Goal: Task Accomplishment & Management: Use online tool/utility

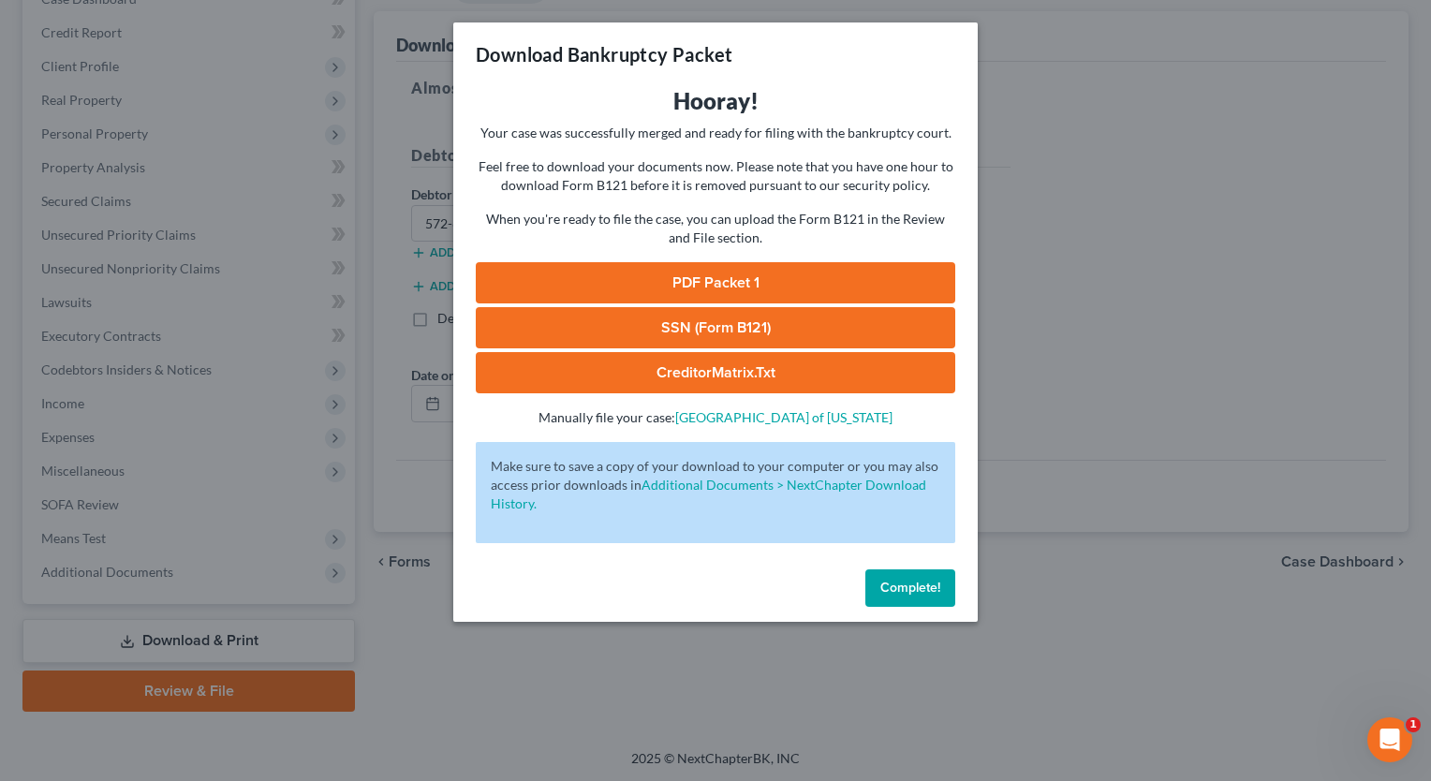
click at [915, 586] on span "Complete!" at bounding box center [910, 588] width 60 height 16
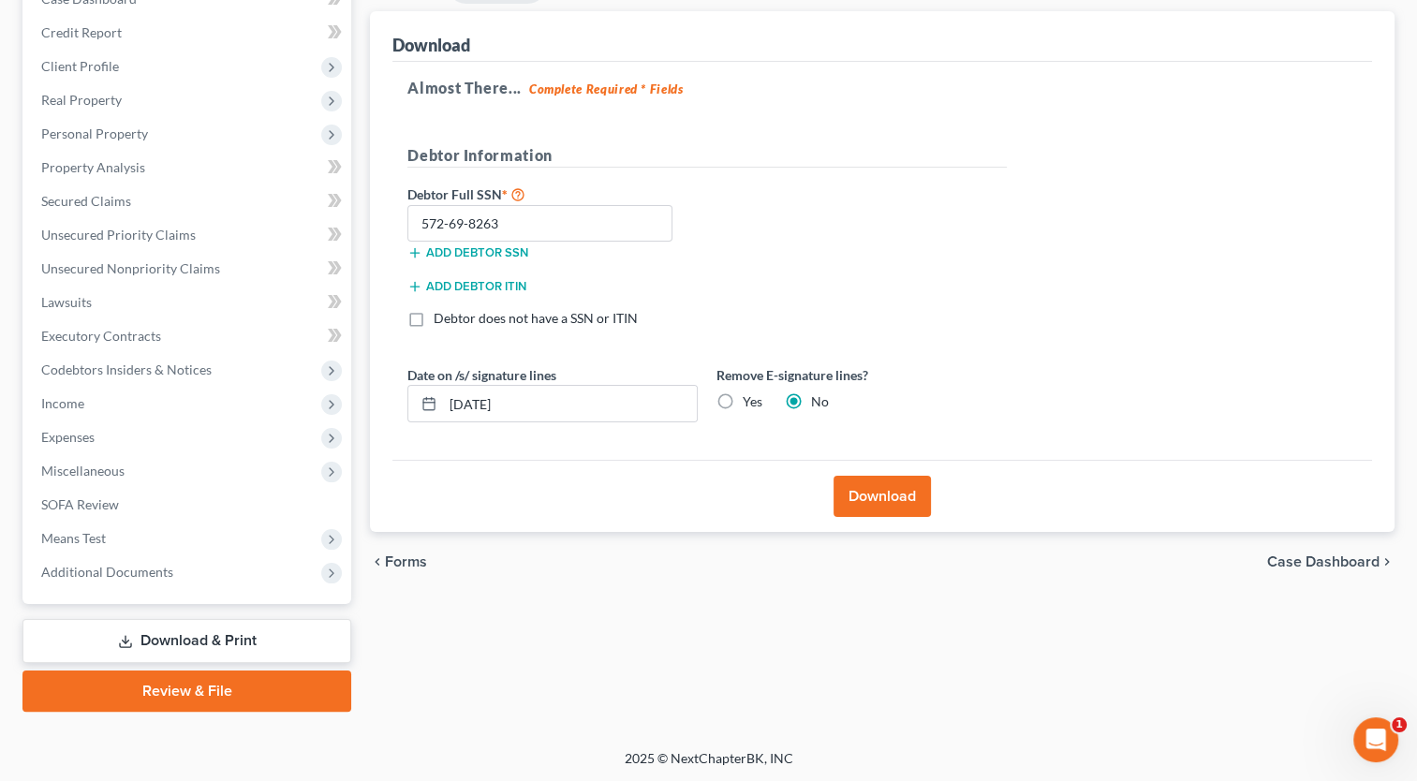
click at [881, 490] on button "Download" at bounding box center [881, 496] width 97 height 41
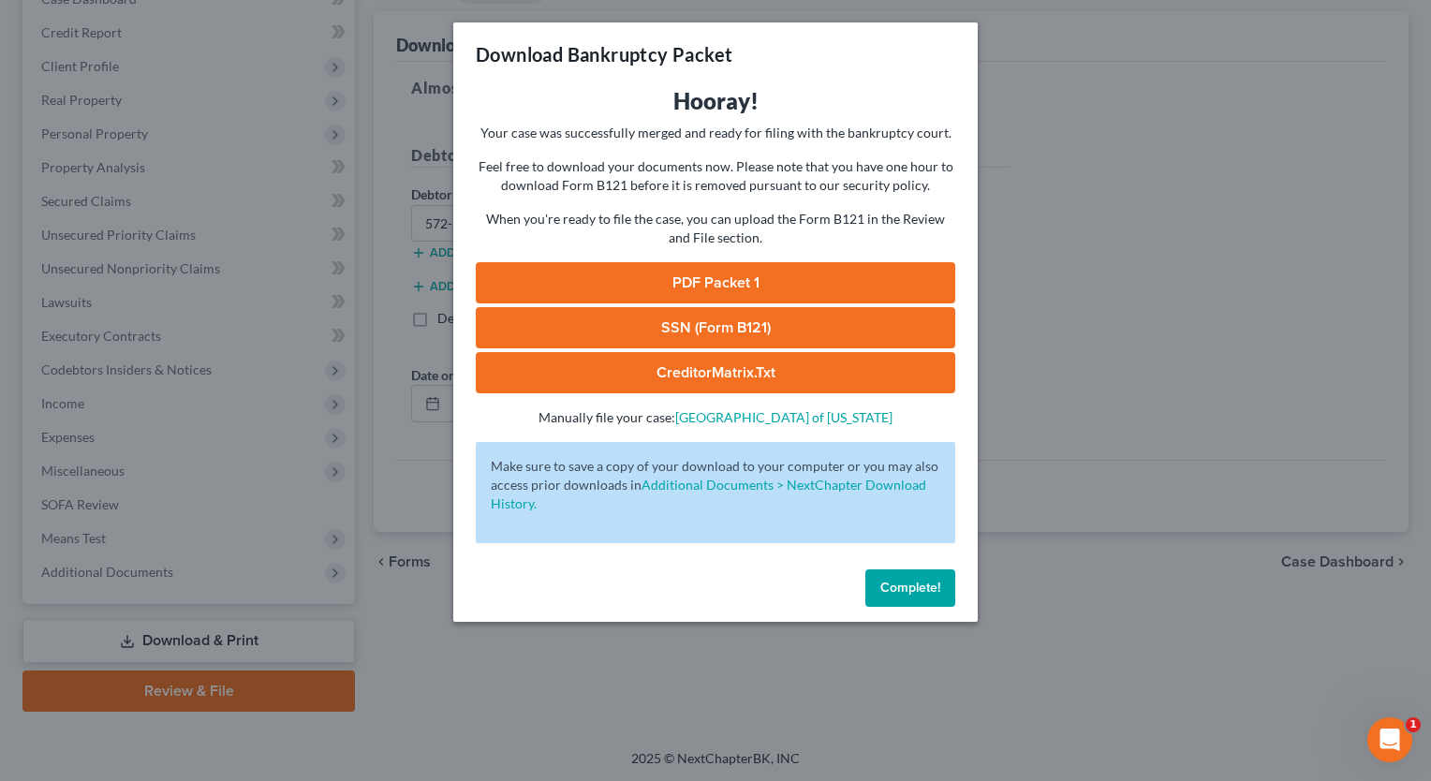
click at [925, 581] on span "Complete!" at bounding box center [910, 588] width 60 height 16
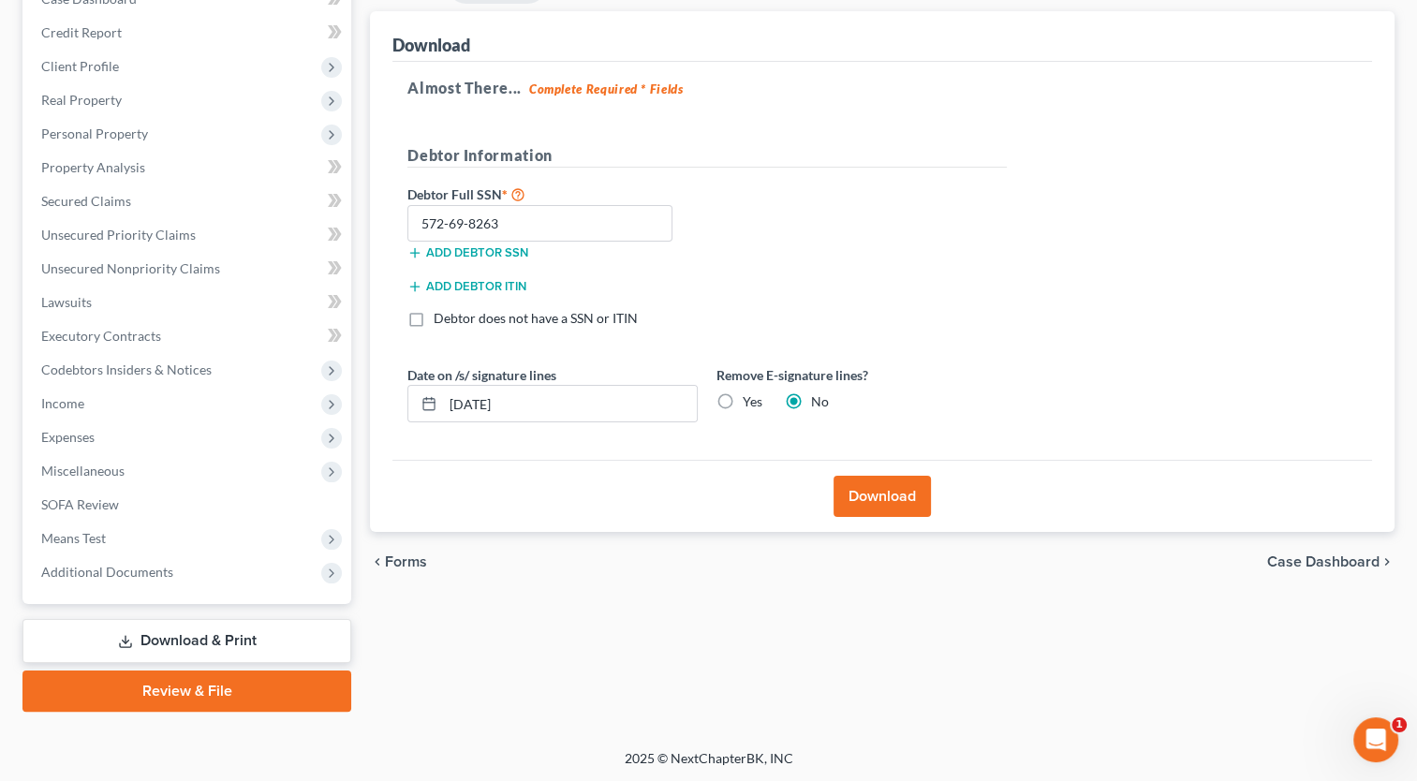
click at [874, 489] on button "Download" at bounding box center [881, 496] width 97 height 41
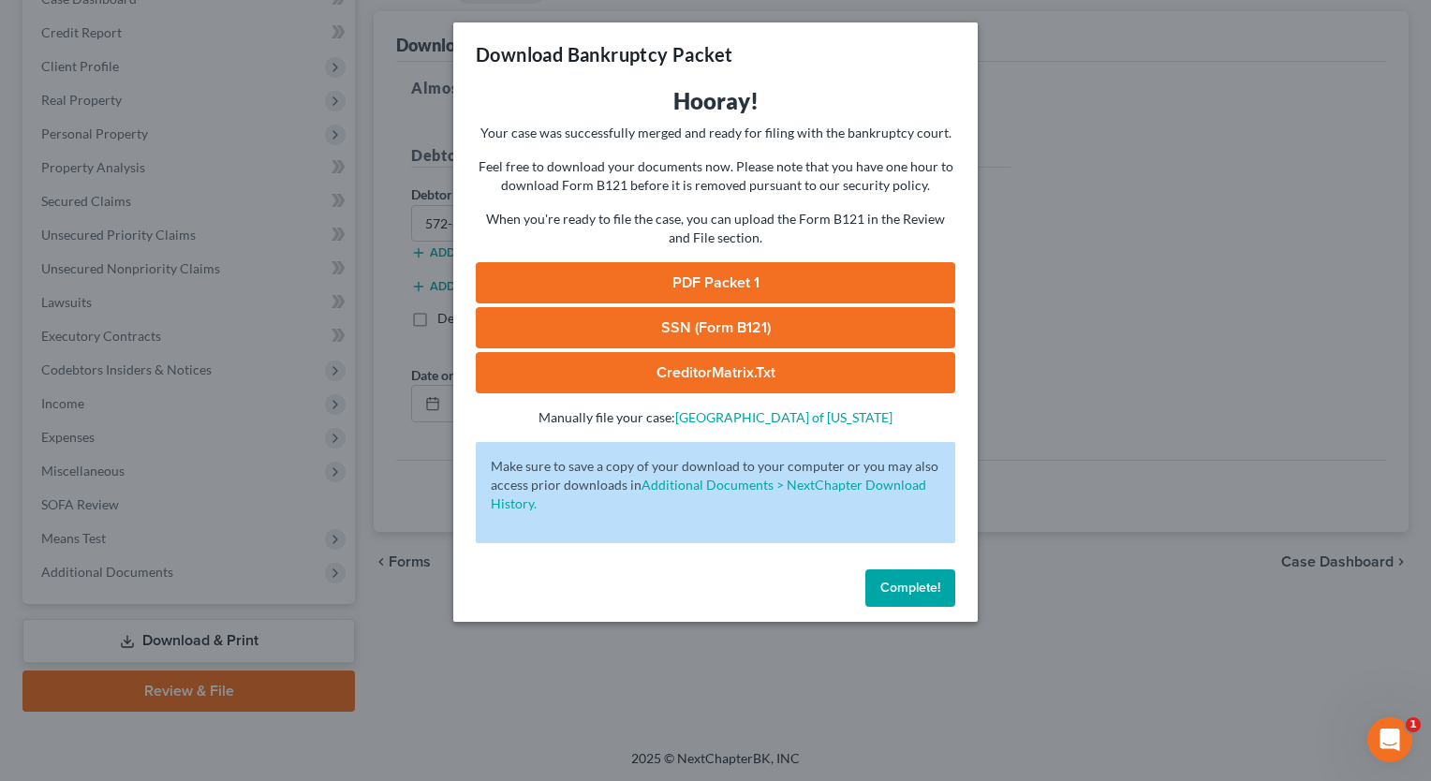
click at [901, 581] on span "Complete!" at bounding box center [910, 588] width 60 height 16
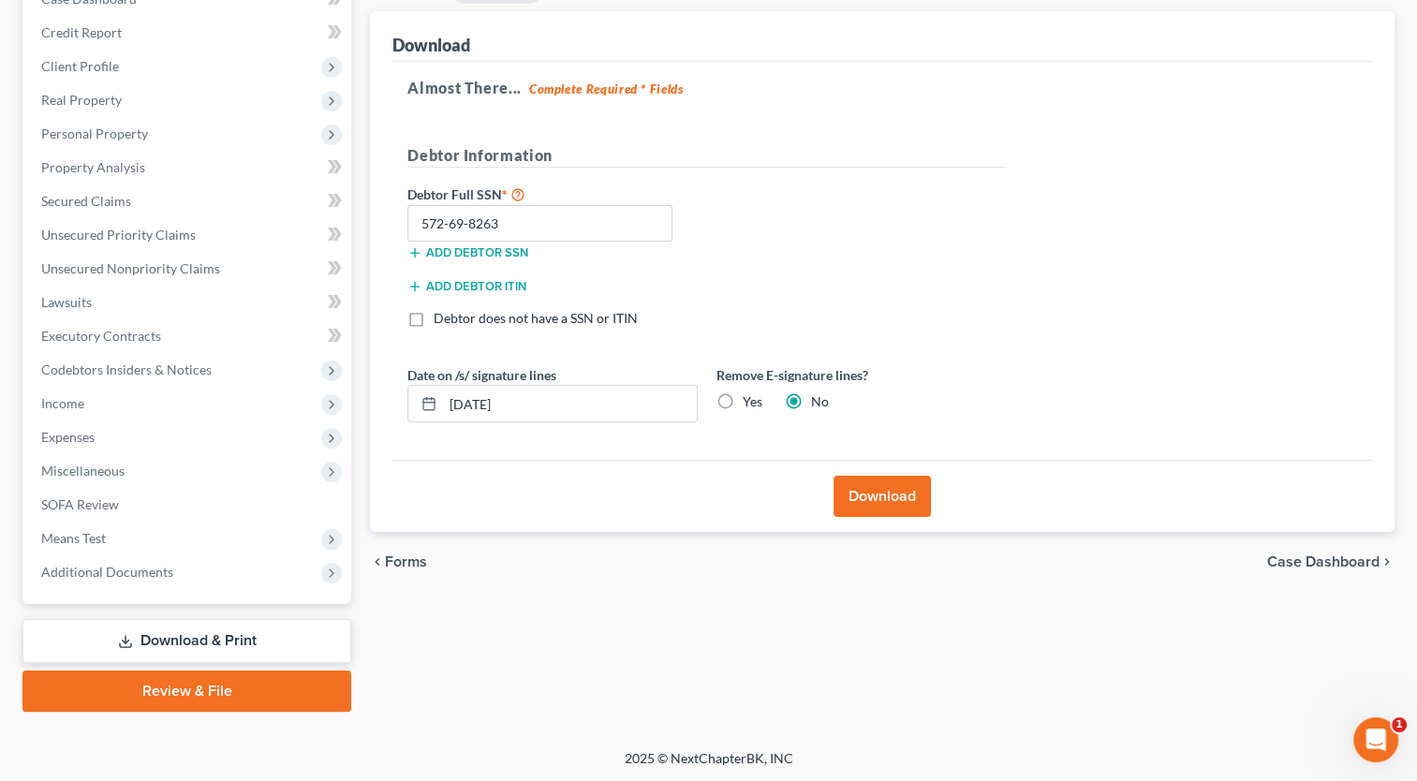
click at [227, 676] on link "Review & File" at bounding box center [186, 690] width 329 height 41
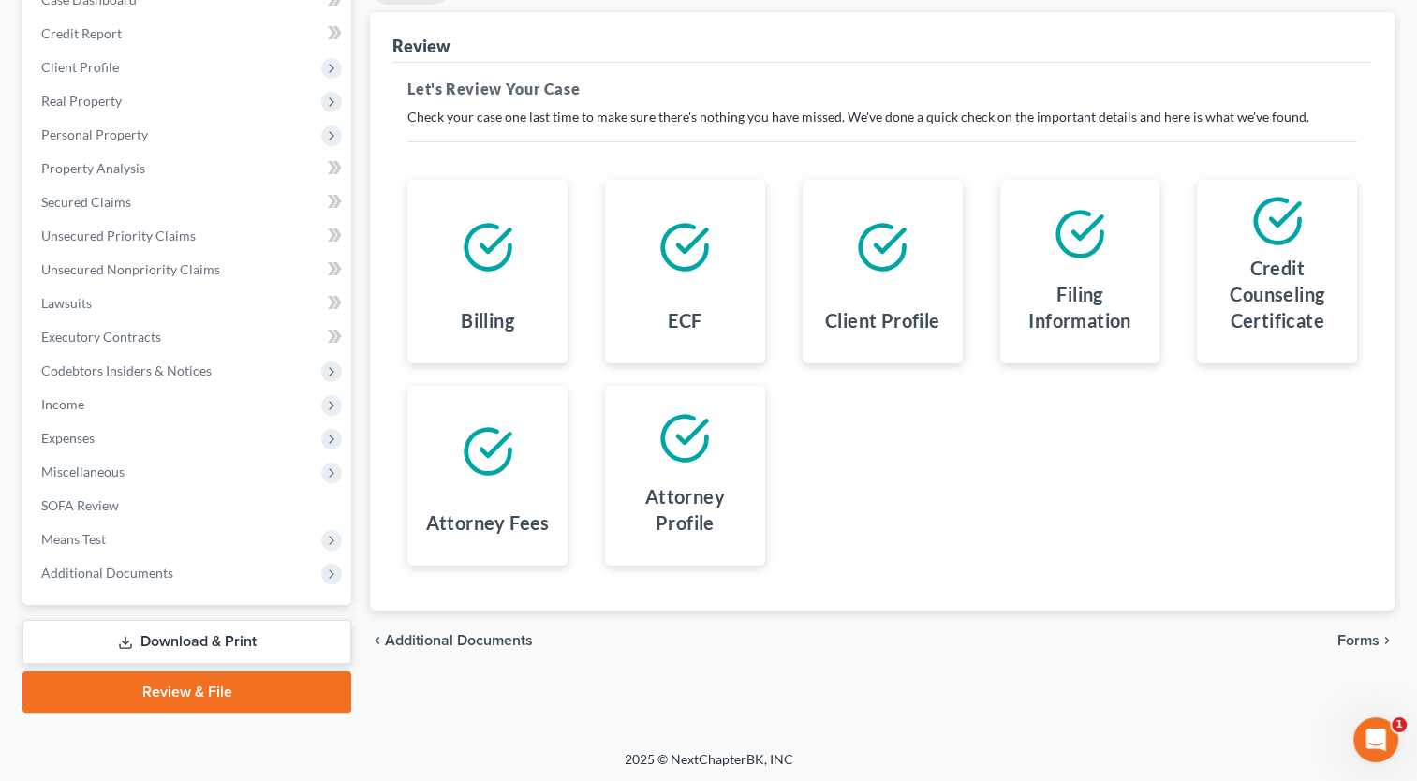
scroll to position [213, 0]
click at [1367, 641] on span "Forms" at bounding box center [1358, 639] width 42 height 15
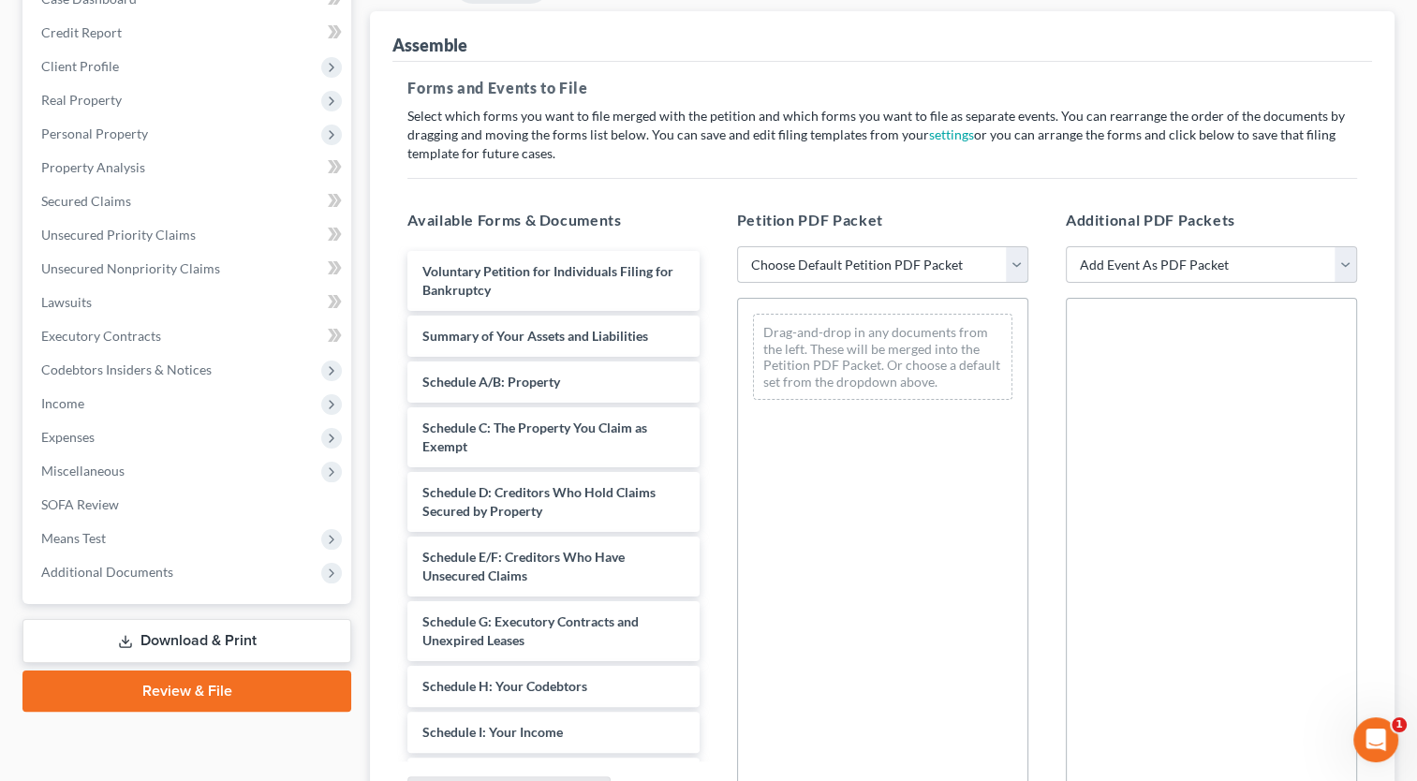
click at [1023, 268] on select "Choose Default Petition PDF Packet Emergency Filing (Voluntary Petition and Cre…" at bounding box center [882, 264] width 291 height 37
select select "1"
click at [737, 246] on select "Choose Default Petition PDF Packet Emergency Filing (Voluntary Petition and Cre…" at bounding box center [882, 264] width 291 height 37
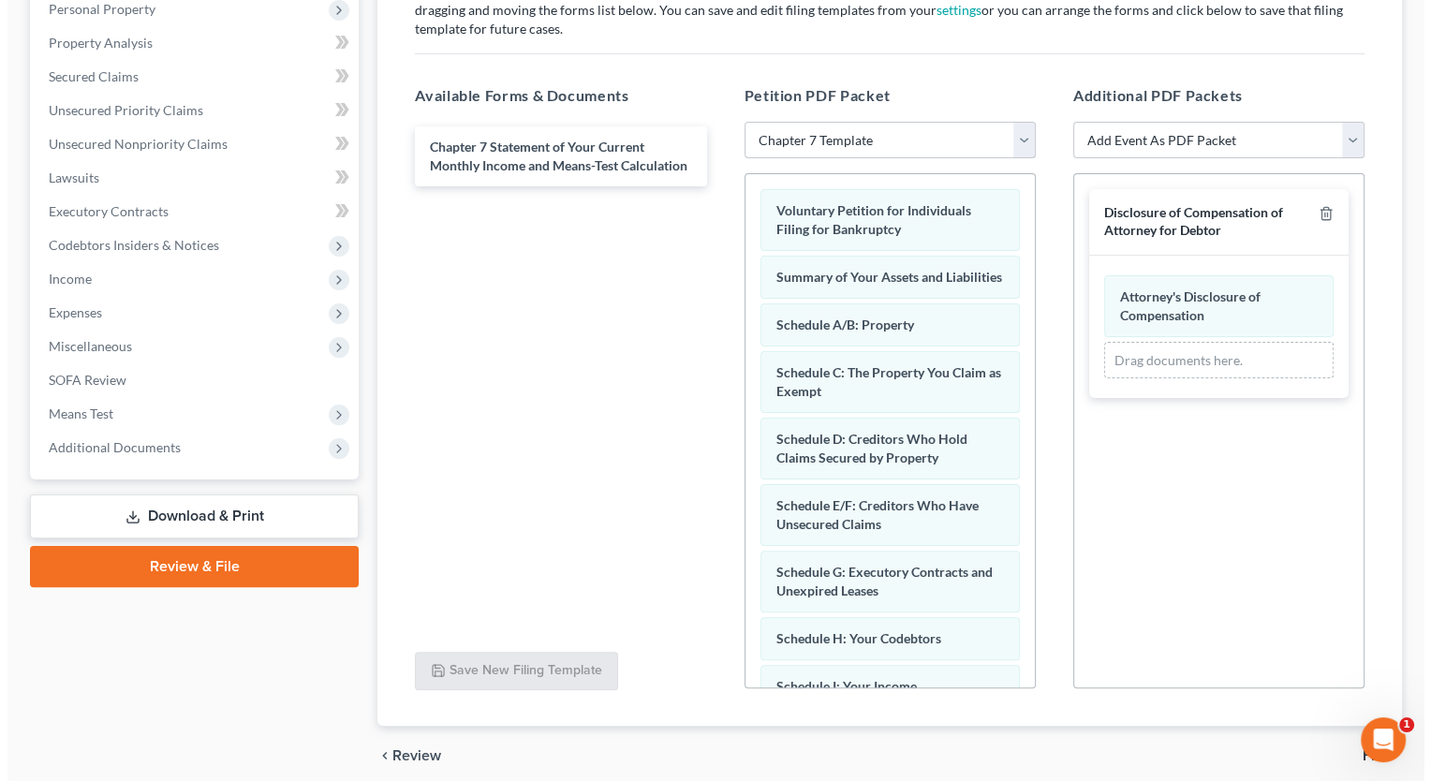
scroll to position [411, 0]
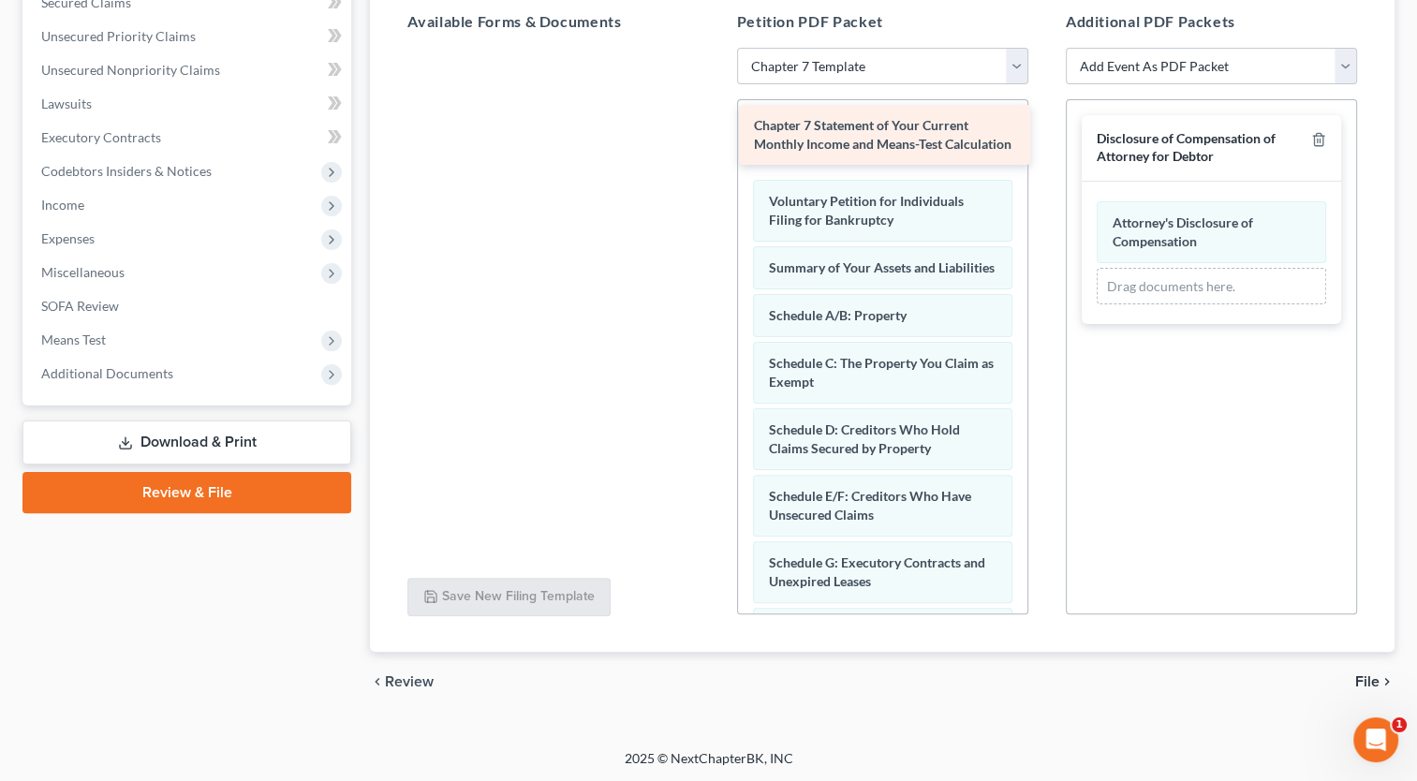
drag, startPoint x: 639, startPoint y: 71, endPoint x: 970, endPoint y: 125, distance: 335.9
click at [713, 48] on div "Chapter 7 Statement of Your Current Monthly Income and Means-Test Calculation C…" at bounding box center [552, 48] width 321 height 0
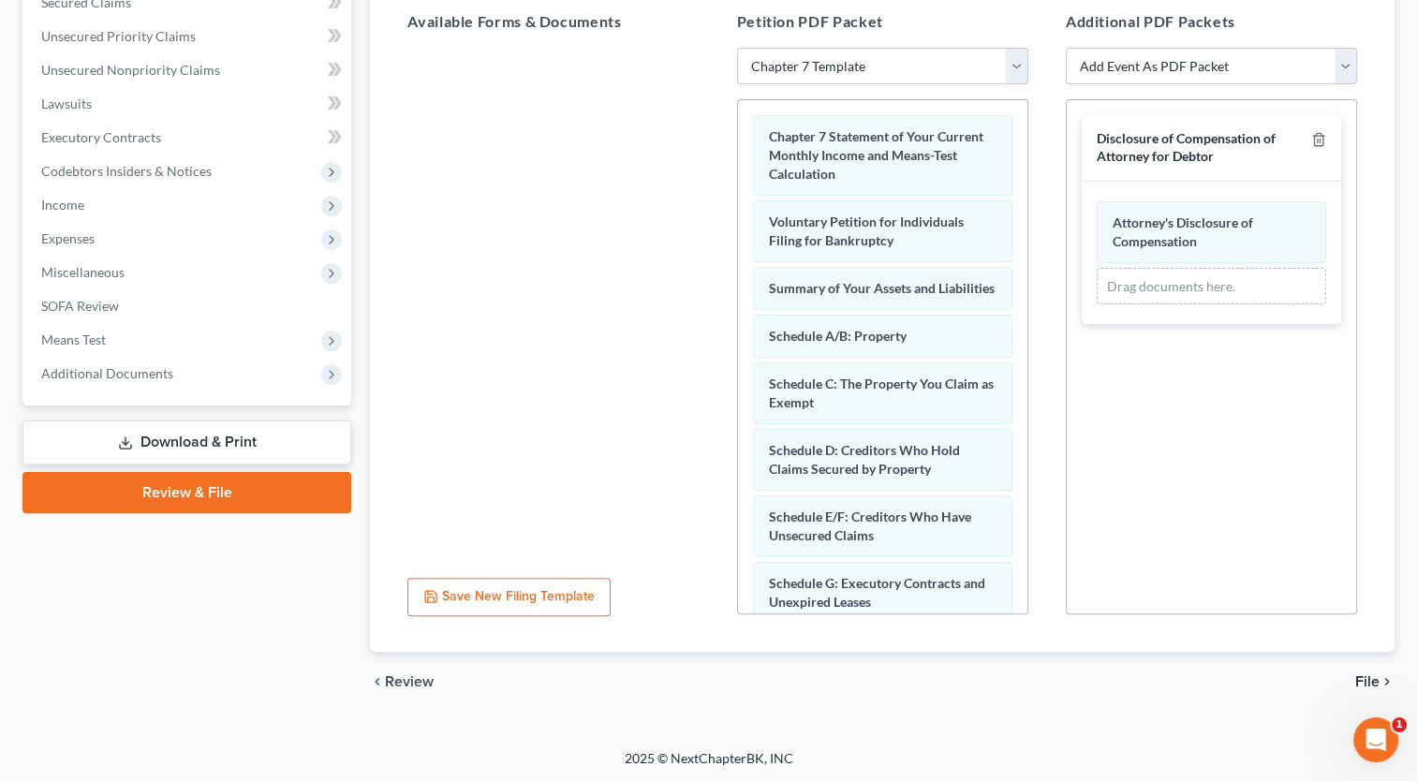
click at [574, 596] on button "Save New Filing Template" at bounding box center [508, 597] width 203 height 39
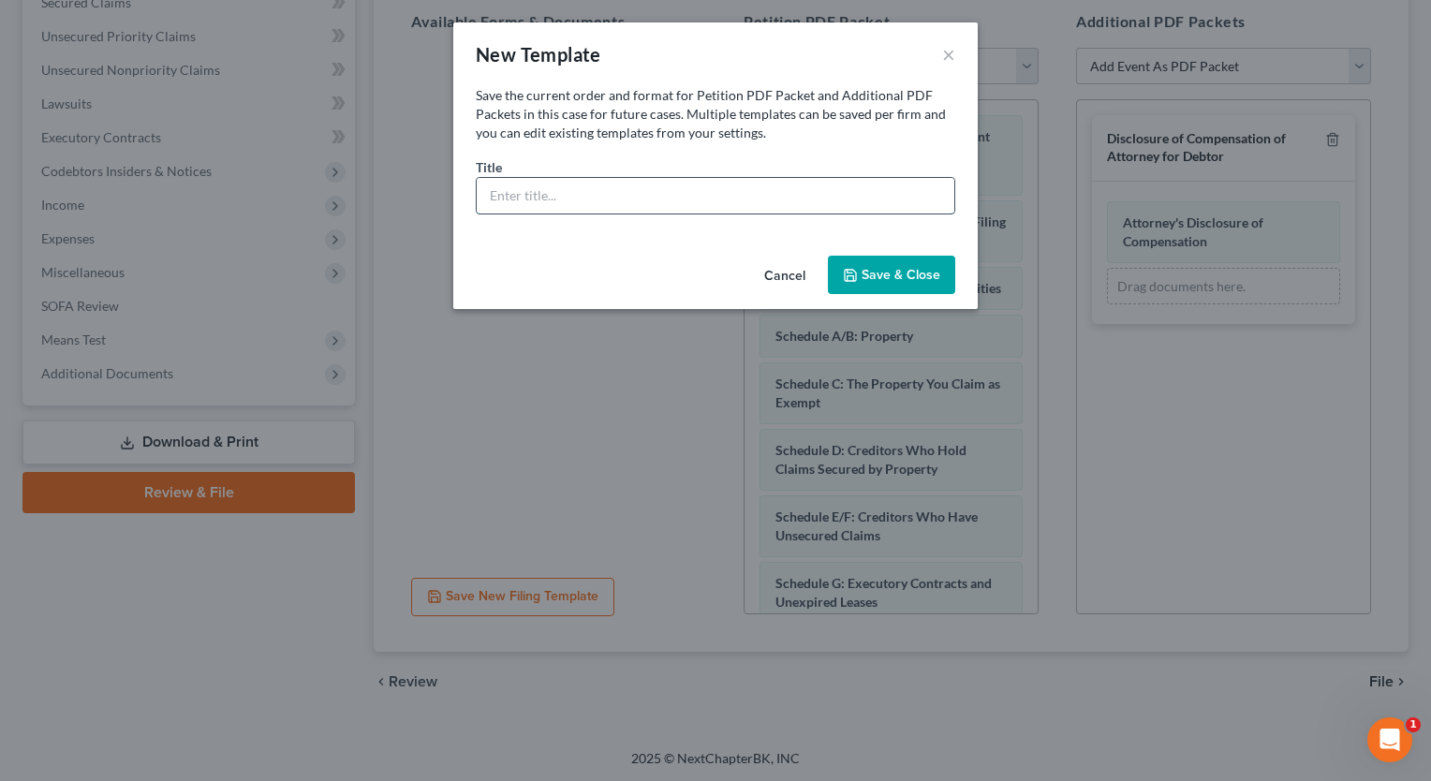
click at [559, 195] on input "text" at bounding box center [716, 196] width 478 height 36
